Goal: Task Accomplishment & Management: Complete application form

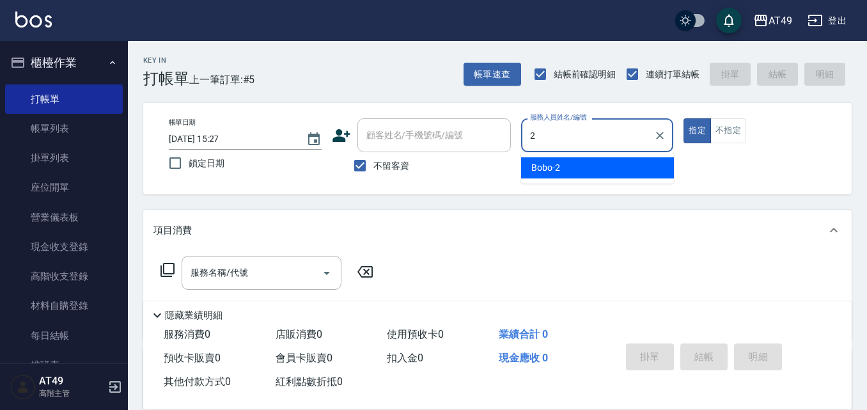
type input "Bobo-2"
type button "true"
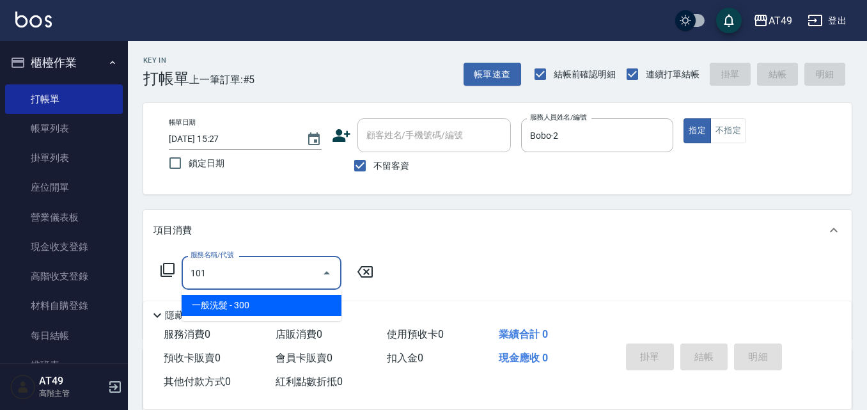
type input "一般洗髮(101)"
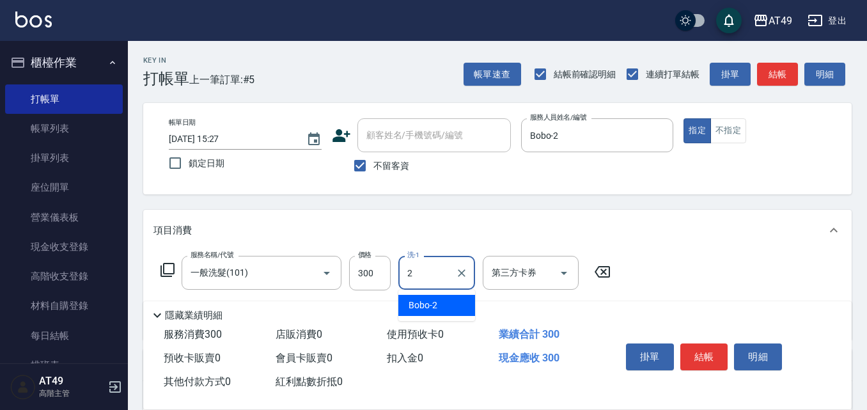
type input "Bobo-2"
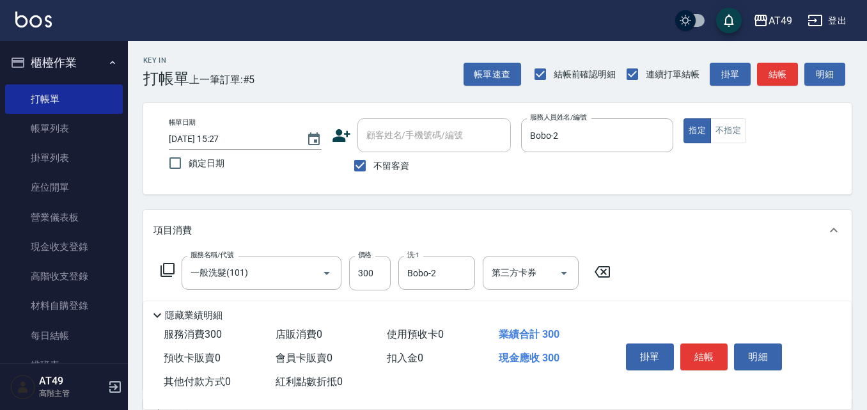
scroll to position [235, 0]
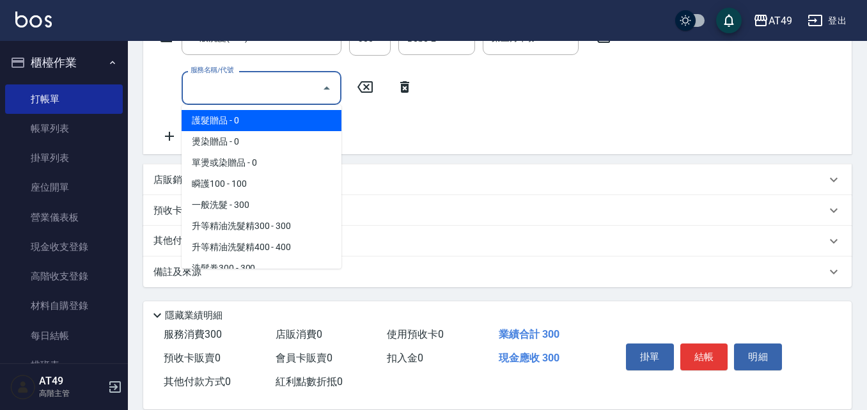
click at [263, 86] on input "服務名稱/代號" at bounding box center [251, 88] width 129 height 22
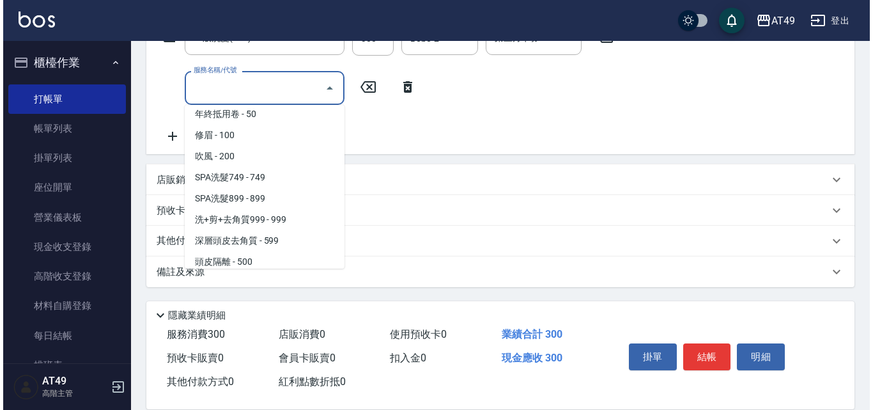
scroll to position [873, 0]
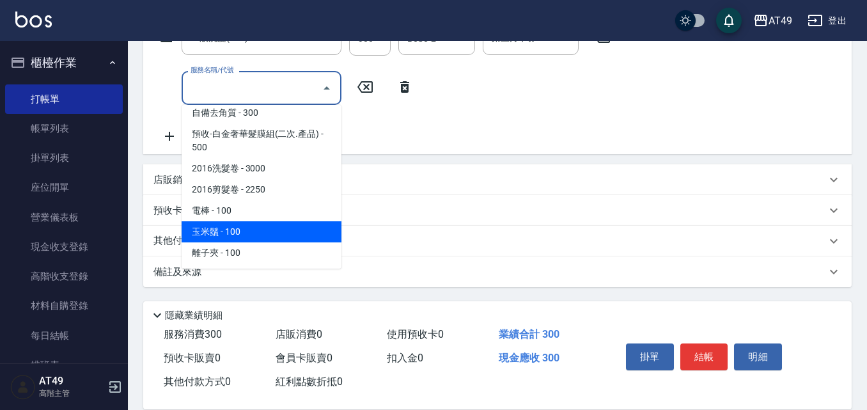
click at [234, 242] on span "玉米鬚 - 100" at bounding box center [262, 231] width 160 height 21
type input "玉米鬚(1302)"
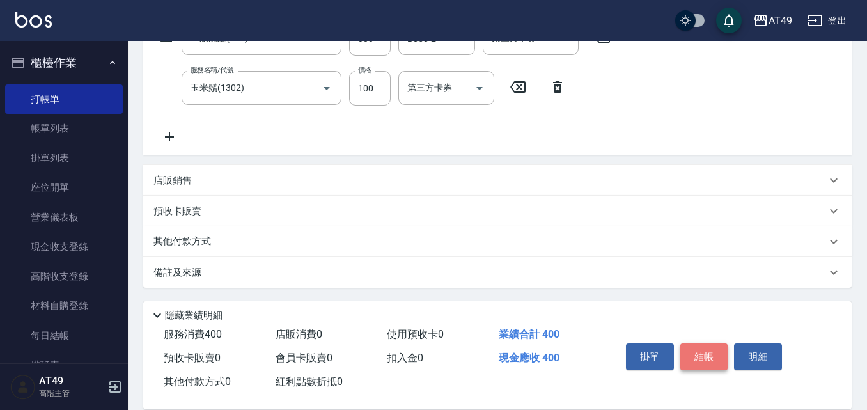
click at [698, 353] on button "結帳" at bounding box center [704, 356] width 48 height 27
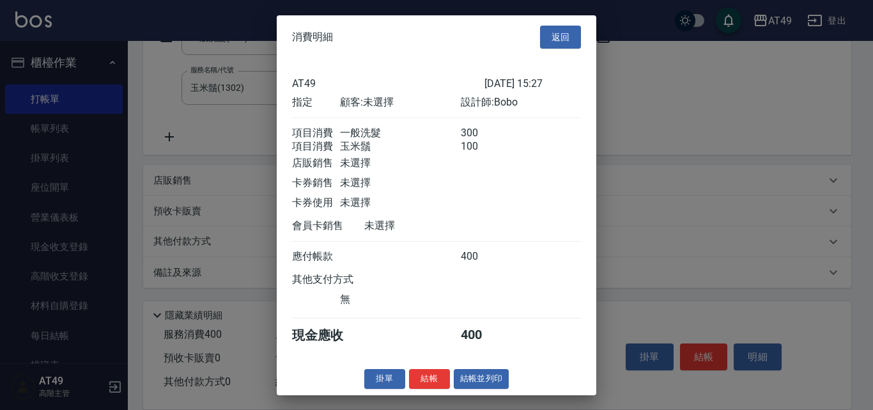
click at [426, 386] on button "結帳" at bounding box center [429, 379] width 41 height 20
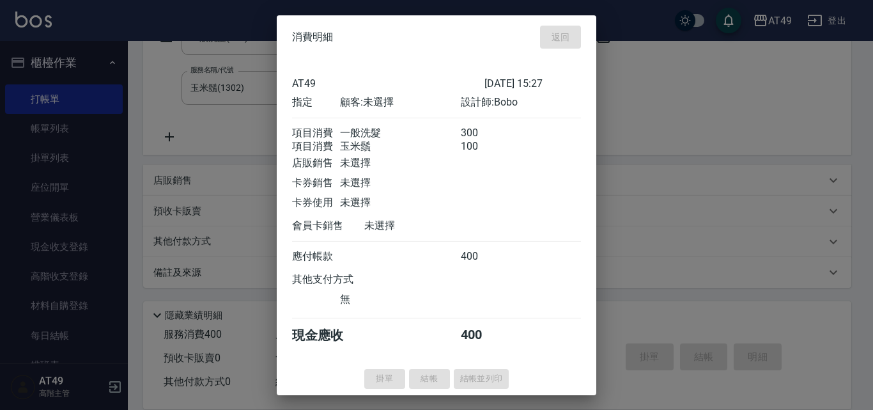
type input "[DATE] 17:53"
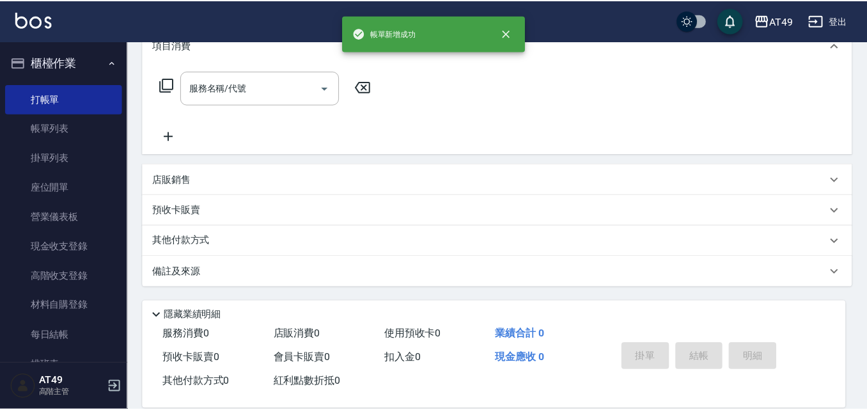
scroll to position [0, 0]
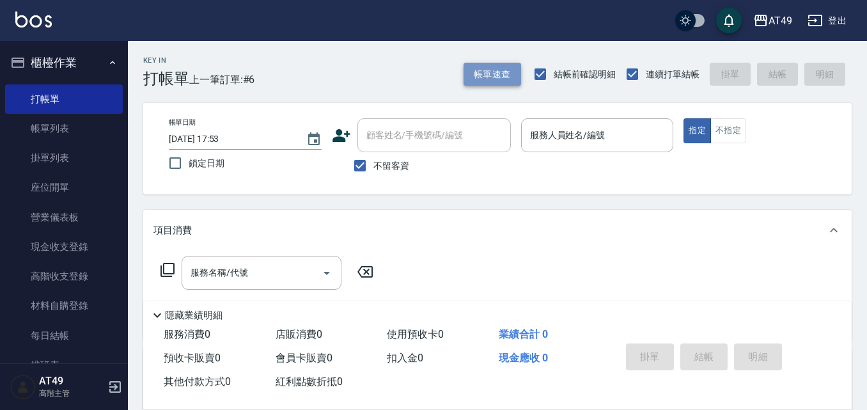
click at [486, 74] on button "帳單速查" at bounding box center [493, 75] width 58 height 24
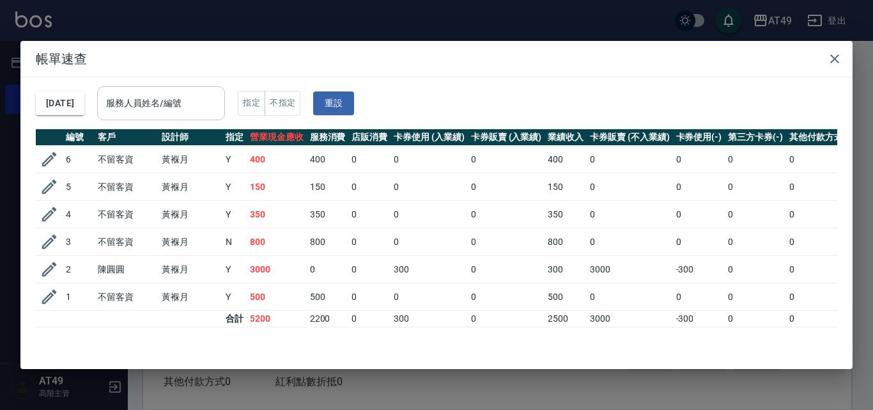
click at [189, 104] on input "服務人員姓名/編號" at bounding box center [161, 103] width 116 height 22
click at [467, 68] on h2 "帳單速查" at bounding box center [436, 59] width 833 height 36
click at [837, 53] on icon "button" at bounding box center [834, 58] width 15 height 15
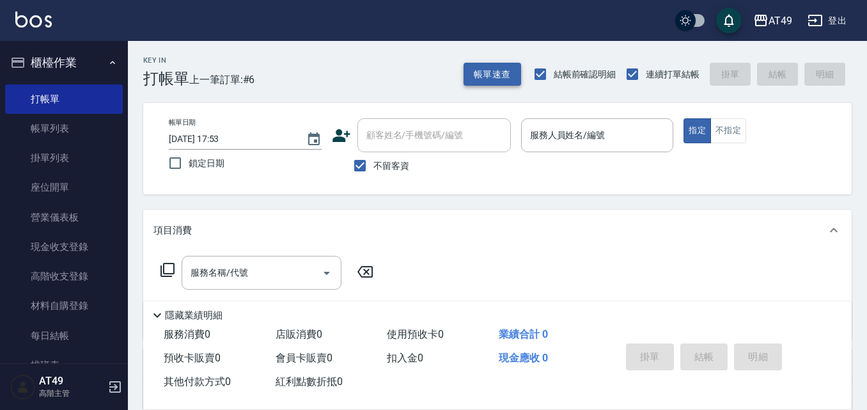
click at [477, 75] on button "帳單速查" at bounding box center [493, 75] width 58 height 24
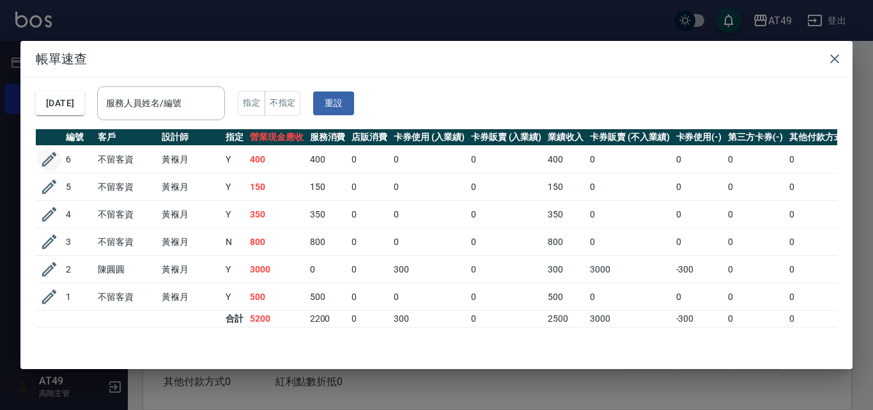
click at [50, 156] on icon "button" at bounding box center [49, 159] width 15 height 15
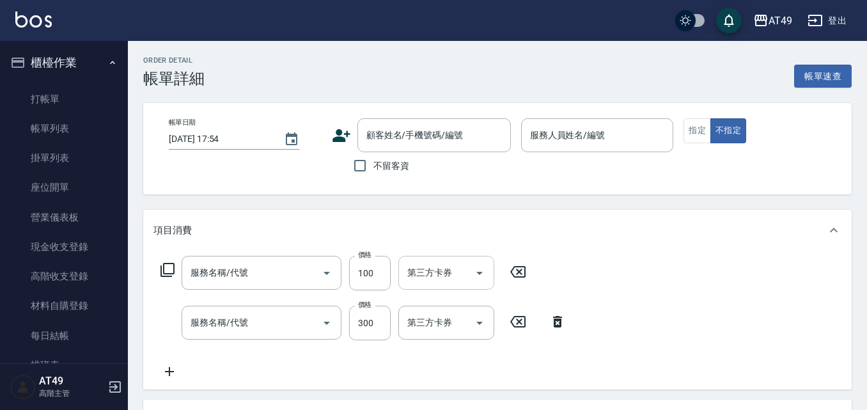
type input "[DATE] 15:27"
checkbox input "true"
type input "Bobo-2"
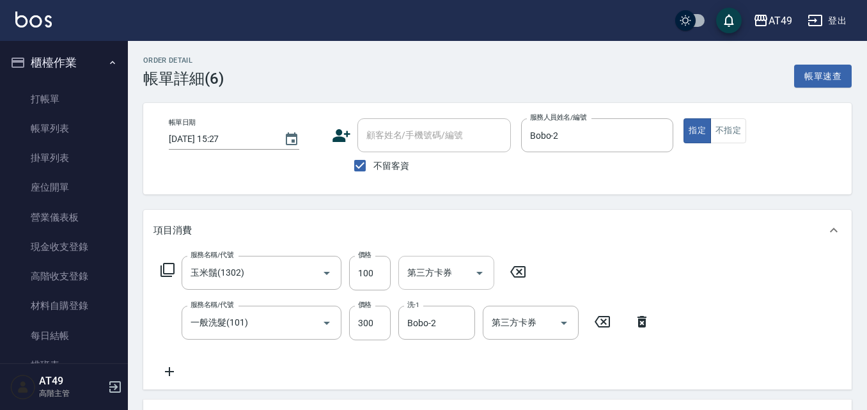
type input "玉米鬚(1302)"
type input "一般洗髮(101)"
click at [457, 324] on icon "Clear" at bounding box center [461, 323] width 13 height 13
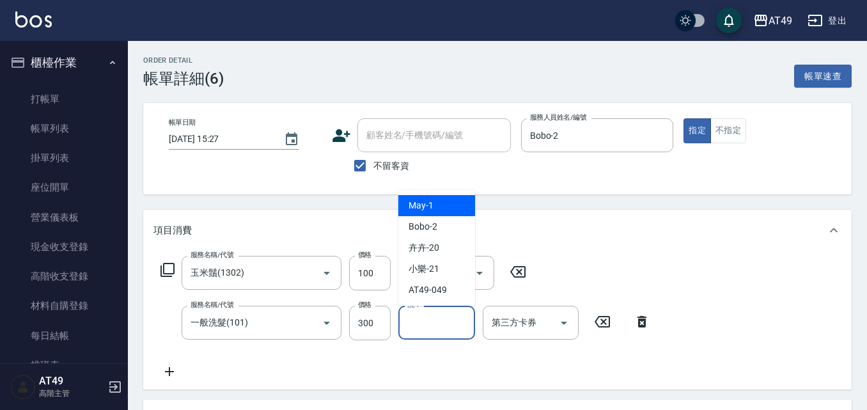
click at [451, 325] on input "洗-1" at bounding box center [436, 322] width 65 height 22
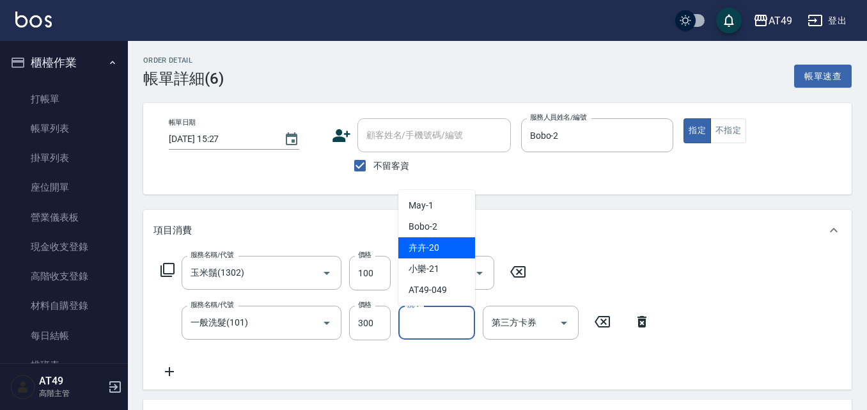
click at [444, 254] on div "卉卉 -20" at bounding box center [436, 247] width 77 height 21
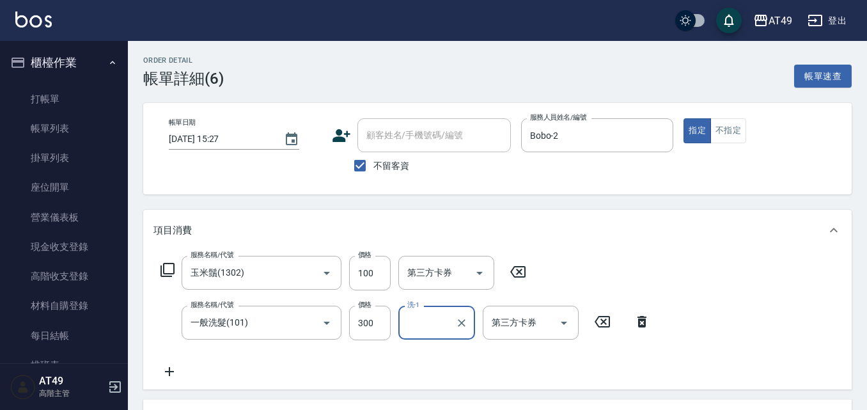
type input "卉卉-20"
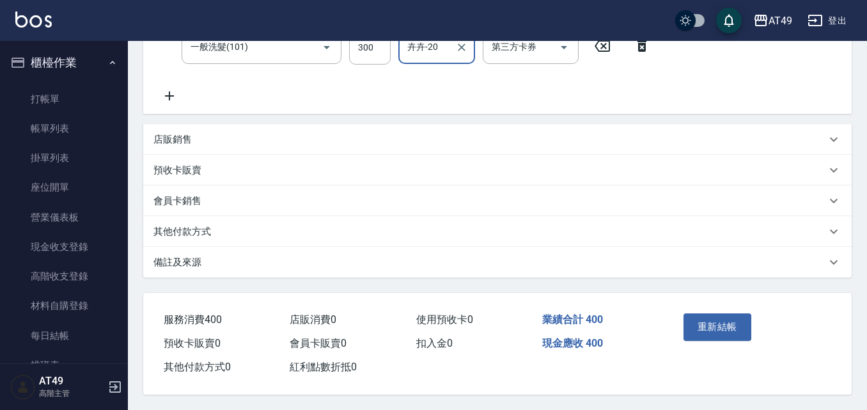
scroll to position [281, 0]
click at [723, 324] on button "重新結帳" at bounding box center [718, 326] width 68 height 27
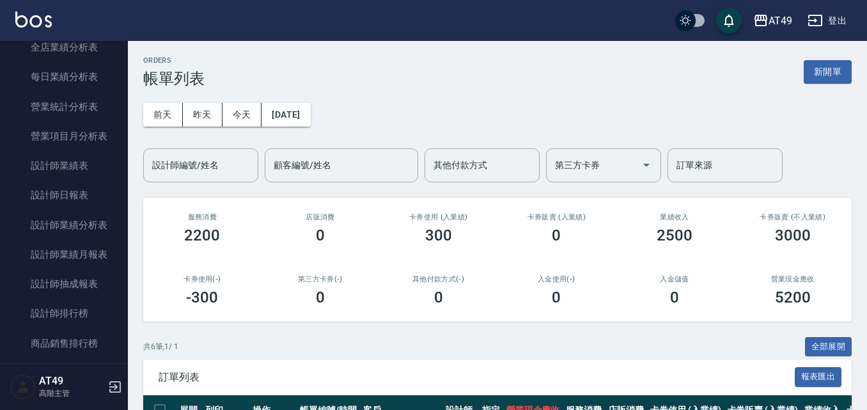
scroll to position [767, 0]
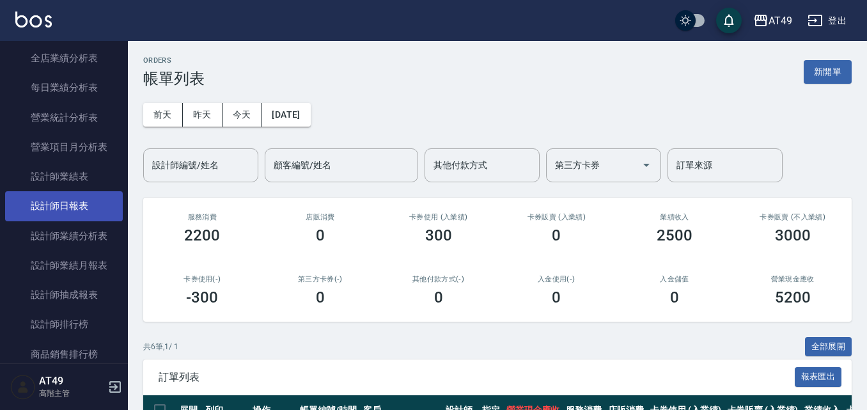
click at [68, 200] on link "設計師日報表" at bounding box center [64, 205] width 118 height 29
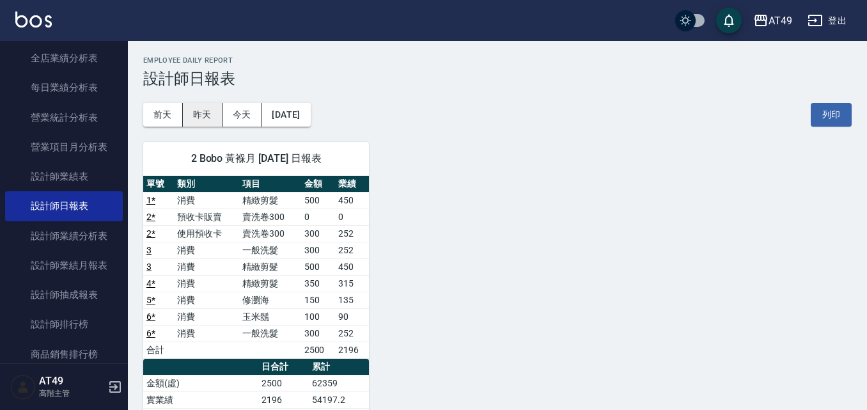
click at [212, 118] on button "昨天" at bounding box center [203, 115] width 40 height 24
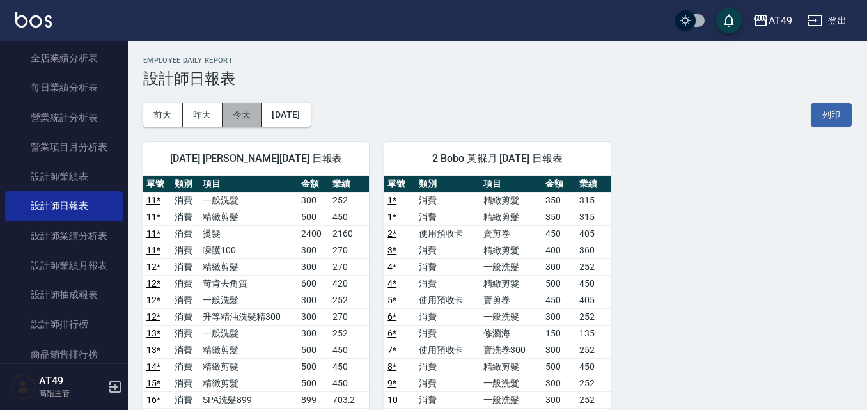
click at [237, 111] on button "今天" at bounding box center [243, 115] width 40 height 24
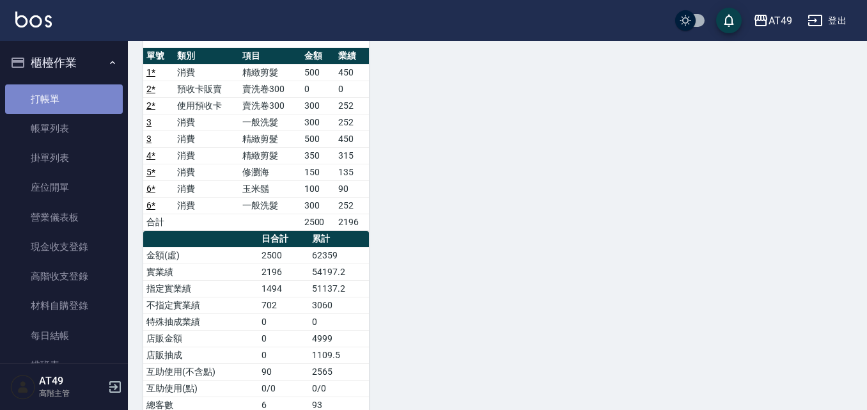
click at [66, 97] on link "打帳單" at bounding box center [64, 98] width 118 height 29
